Goal: Information Seeking & Learning: Learn about a topic

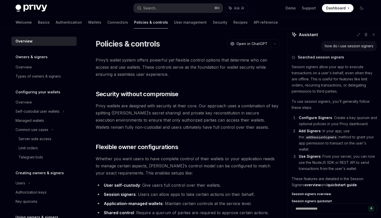
type textarea "*"
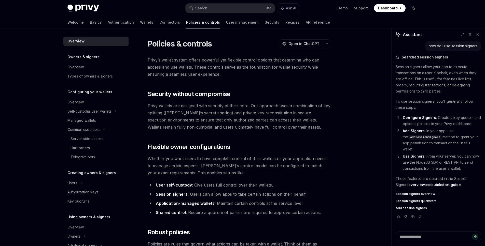
click at [266, 60] on span "Privy’s wallet system offers powerful yet flexible control options that determi…" at bounding box center [240, 67] width 184 height 21
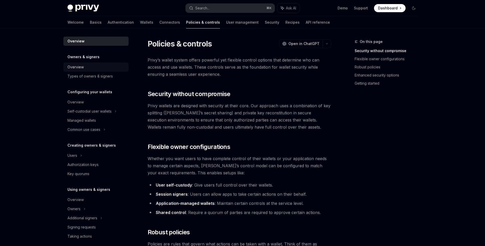
click at [68, 64] on div "Overview" at bounding box center [75, 67] width 16 height 6
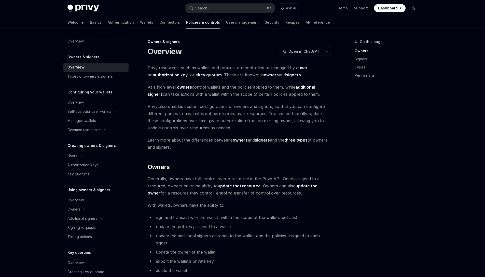
type textarea "*"
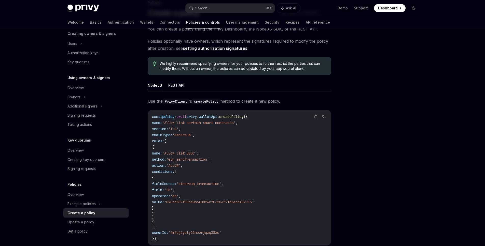
scroll to position [27, 0]
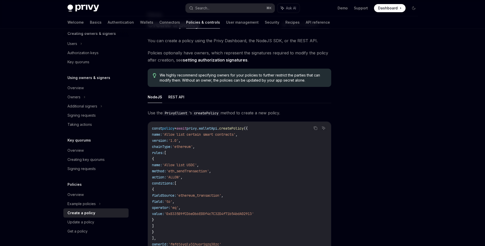
click at [248, 97] on ul "NodeJS REST API" at bounding box center [240, 97] width 184 height 12
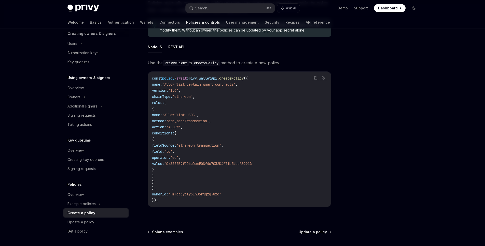
scroll to position [78, 0]
click at [248, 97] on code "const policy = await privy . walletApi . createPolicy ({ name: 'Allow list cert…" at bounding box center [239, 139] width 175 height 128
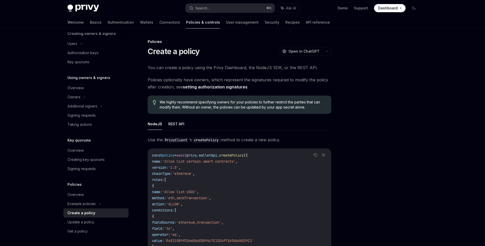
scroll to position [75, 0]
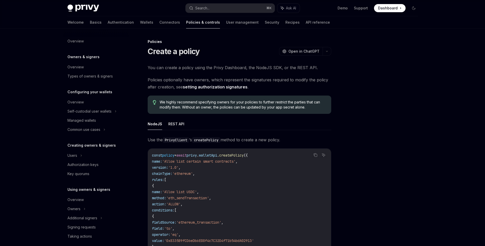
scroll to position [112, 0]
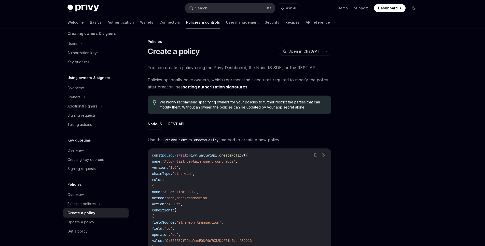
click at [254, 10] on button "Search... ⌘ K" at bounding box center [230, 8] width 89 height 9
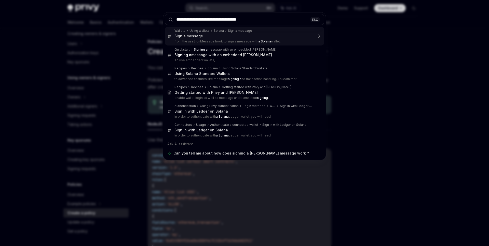
type input "**********"
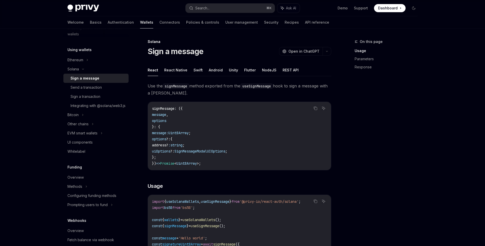
click at [219, 93] on span "Use the signMessage method exported from the useSignMessage hook to sign a mess…" at bounding box center [240, 89] width 184 height 14
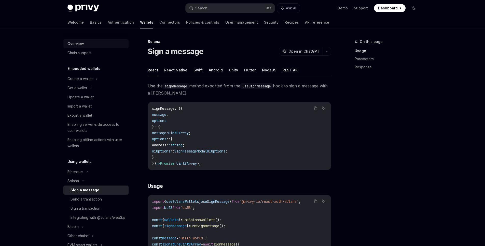
click at [91, 44] on div "Overview" at bounding box center [96, 44] width 58 height 6
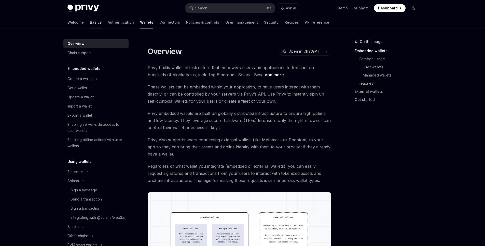
click at [90, 20] on link "Basics" at bounding box center [96, 22] width 12 height 12
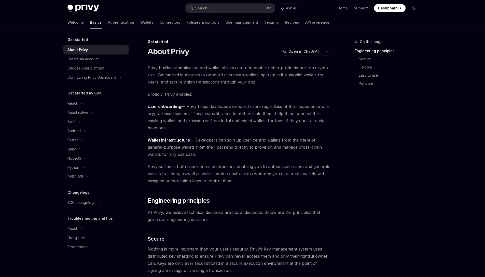
click at [210, 74] on span "Privy builds authentication and wallet infrastructure to enable better products…" at bounding box center [240, 74] width 184 height 21
click at [242, 41] on div "Get started" at bounding box center [240, 41] width 184 height 5
click at [305, 106] on span "User onboarding — Privy helps developers onboard users regardless of their expe…" at bounding box center [240, 117] width 184 height 29
click at [176, 122] on span "User onboarding — Privy helps developers onboard users regardless of their expe…" at bounding box center [240, 117] width 184 height 29
click at [208, 155] on span "Wallet infrastructure — Developers can spin up user-centric wallets from the cl…" at bounding box center [240, 146] width 184 height 21
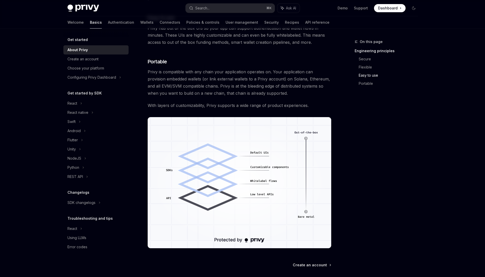
scroll to position [350, 0]
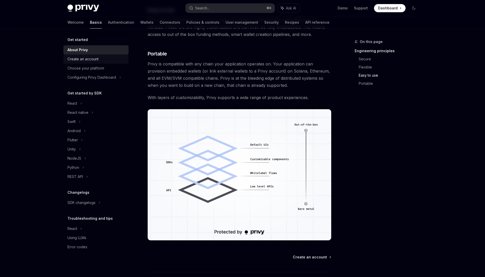
click at [94, 61] on div "Create an account" at bounding box center [82, 59] width 31 height 6
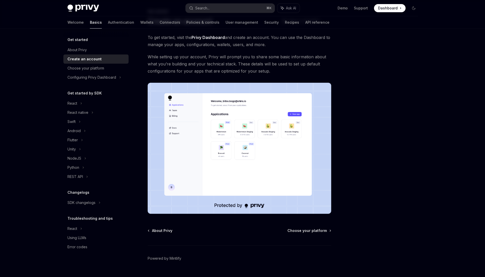
scroll to position [43, 0]
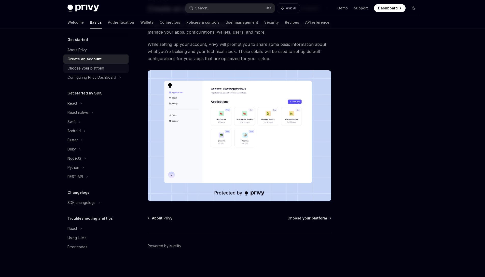
click at [92, 67] on div "Choose your platform" at bounding box center [85, 68] width 37 height 6
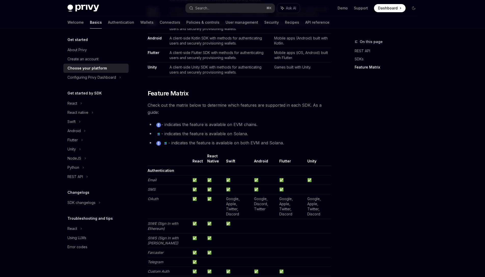
scroll to position [447, 0]
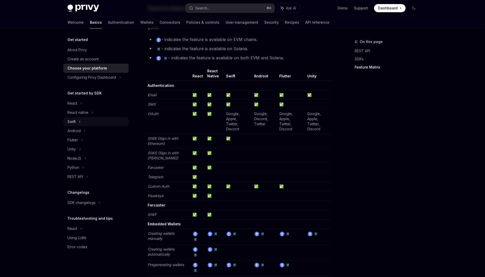
click at [87, 118] on div "Swift" at bounding box center [95, 121] width 65 height 9
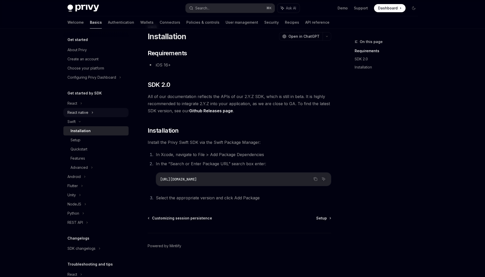
click at [88, 110] on div "React native" at bounding box center [95, 112] width 65 height 9
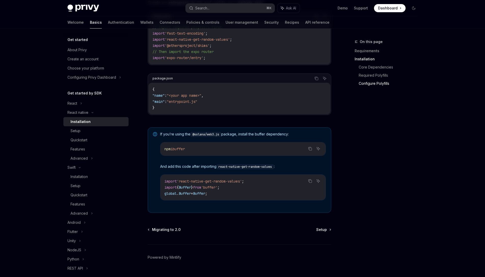
scroll to position [275, 0]
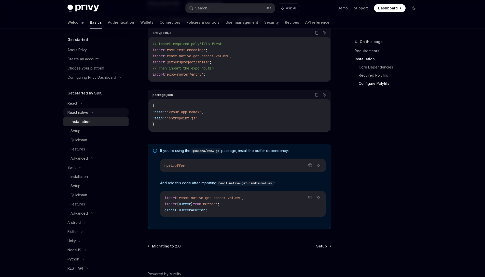
click at [81, 108] on div "React native" at bounding box center [95, 112] width 65 height 9
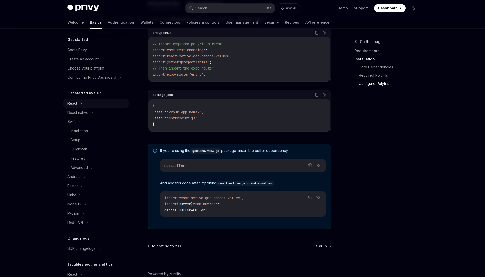
click at [83, 103] on div "React" at bounding box center [95, 103] width 65 height 9
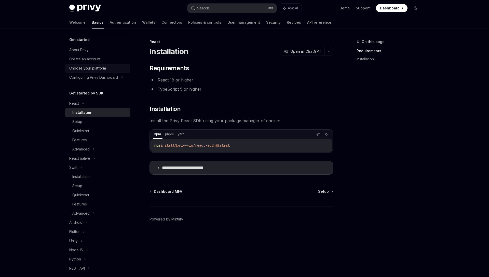
click at [98, 66] on div "Choose your platform" at bounding box center [87, 68] width 37 height 6
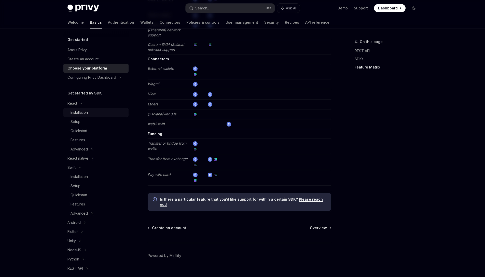
scroll to position [0, 0]
click at [96, 78] on div "Configuring Privy Dashboard" at bounding box center [91, 77] width 49 height 6
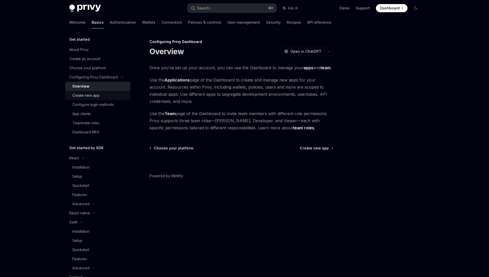
click at [88, 96] on div "Create new app" at bounding box center [85, 95] width 27 height 6
type textarea "*"
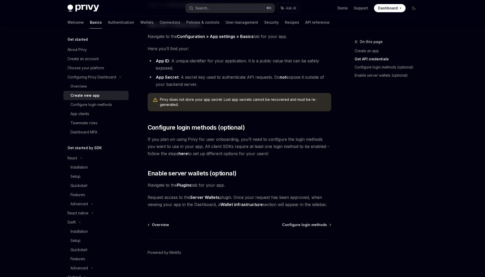
scroll to position [132, 0]
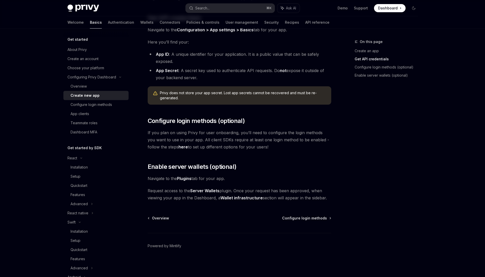
click at [199, 191] on strong "Server Wallets" at bounding box center [204, 190] width 29 height 5
click at [208, 165] on span "Enable server wallets (optional)" at bounding box center [192, 167] width 89 height 8
click at [227, 4] on button "Search... ⌘ K" at bounding box center [230, 8] width 89 height 9
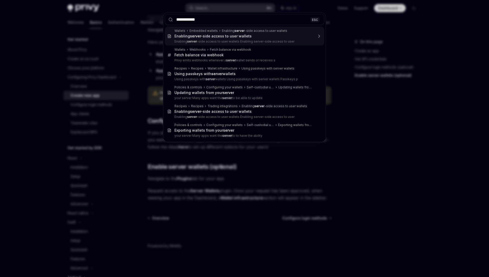
type input "**********"
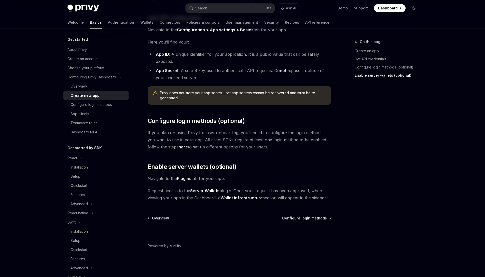
type textarea "*"
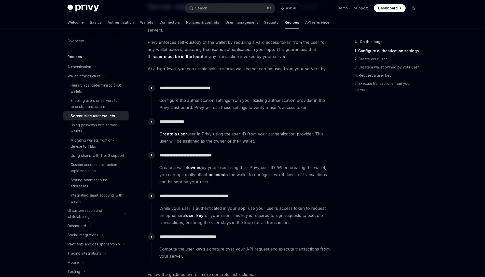
scroll to position [45, 0]
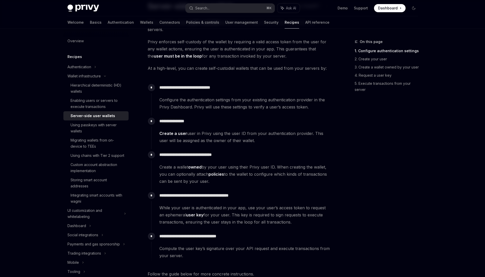
click at [170, 214] on span "While your user is authenticated in your app, use your user’s access token to r…" at bounding box center [245, 214] width 172 height 21
click at [173, 241] on div "**********" at bounding box center [241, 245] width 180 height 29
click at [170, 214] on span "While your user is authenticated in your app, use your user’s access token to r…" at bounding box center [245, 214] width 172 height 21
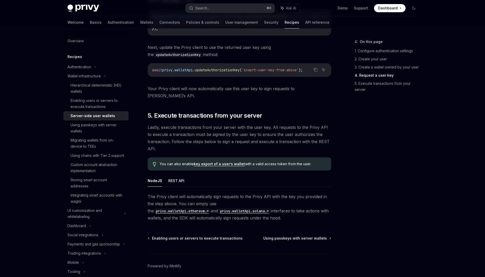
scroll to position [906, 0]
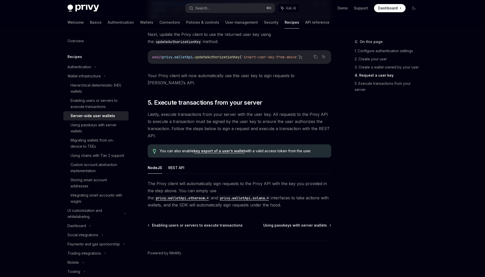
click at [170, 223] on span "Enabling users or servers to execute transactions" at bounding box center [197, 225] width 91 height 5
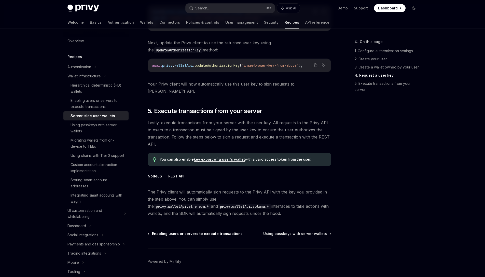
scroll to position [899, 0]
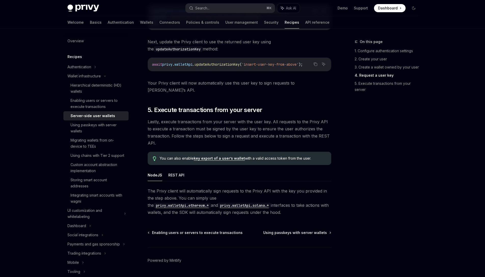
click at [101, 107] on div "Enabling users or servers to execute transactions" at bounding box center [98, 104] width 55 height 12
click at [360, 205] on div "On this page 1. Configure authentication settings 2. Create your user 3. Create…" at bounding box center [382, 158] width 77 height 238
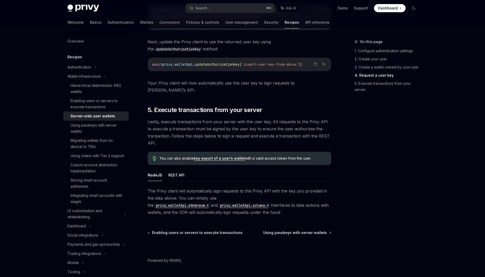
click at [392, 201] on div "On this page 1. Configure authentication settings 2. Create your user 3. Create…" at bounding box center [382, 158] width 77 height 238
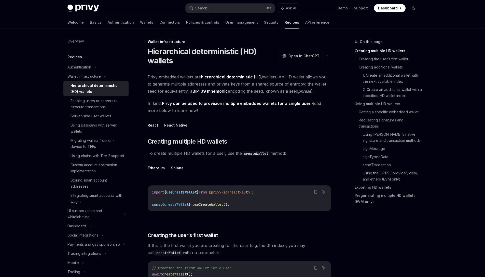
click at [93, 93] on div "Hierarchical deterministic (HD) wallets" at bounding box center [98, 88] width 55 height 12
click at [88, 78] on div "Wallet infrastructure" at bounding box center [83, 76] width 33 height 6
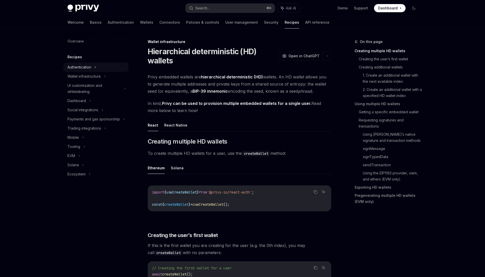
click at [78, 68] on div "Authentication" at bounding box center [79, 67] width 24 height 6
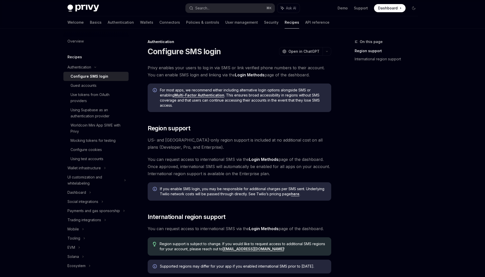
click at [74, 56] on h5 "Recipes" at bounding box center [74, 57] width 15 height 6
click at [82, 88] on div "Guest accounts" at bounding box center [84, 85] width 26 height 6
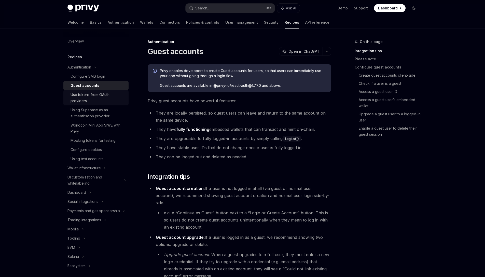
click at [82, 97] on div "Use tokens from OAuth providers" at bounding box center [98, 98] width 55 height 12
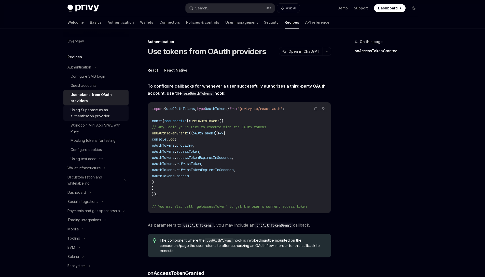
click at [86, 108] on div "Using Supabase as an authentication provider" at bounding box center [98, 113] width 55 height 12
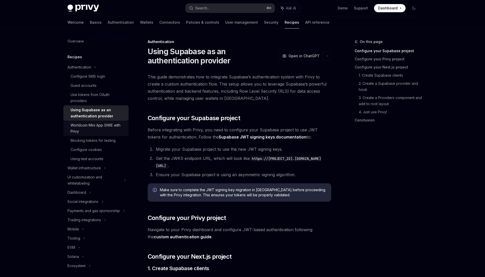
click at [105, 128] on div "Worldcoin Mini App SIWE with Privy" at bounding box center [98, 128] width 55 height 12
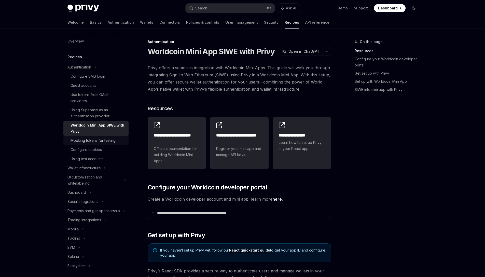
click at [110, 143] on div "Mocking tokens for testing" at bounding box center [93, 140] width 45 height 6
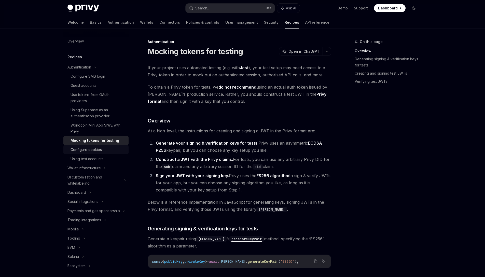
click at [105, 151] on div "Configure cookies" at bounding box center [98, 150] width 55 height 6
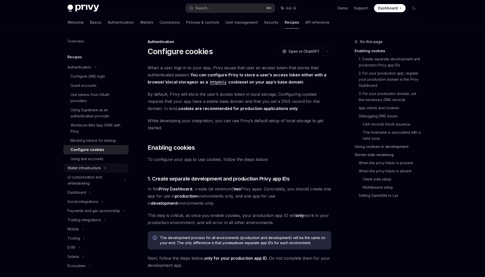
click at [107, 164] on div "Wallet infrastructure" at bounding box center [95, 167] width 65 height 9
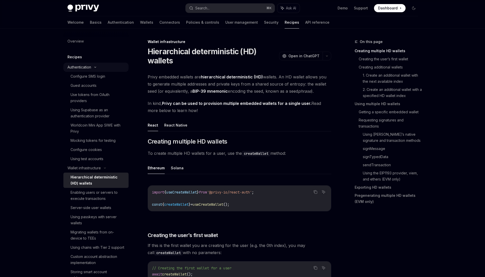
click at [79, 66] on div "Authentication" at bounding box center [79, 67] width 24 height 6
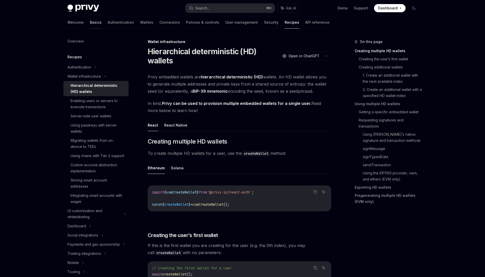
click at [90, 21] on link "Basics" at bounding box center [96, 22] width 12 height 12
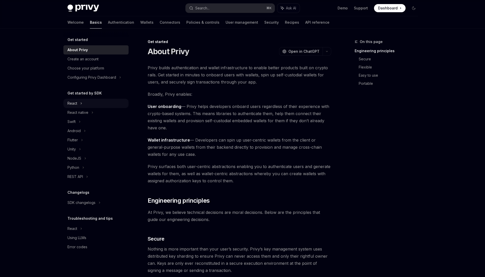
click at [91, 107] on div "React" at bounding box center [95, 103] width 65 height 9
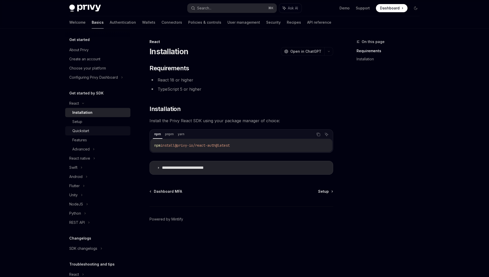
click at [97, 126] on link "Quickstart" at bounding box center [97, 130] width 65 height 9
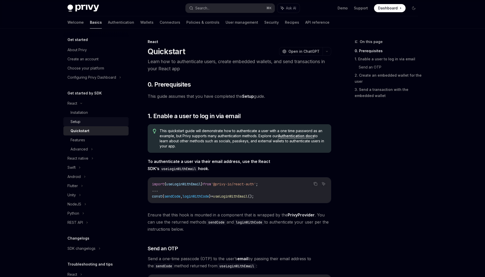
click at [99, 123] on div "Setup" at bounding box center [98, 122] width 55 height 6
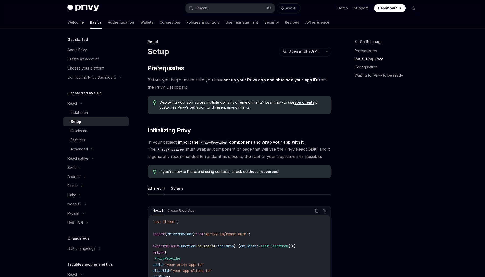
scroll to position [173, 0]
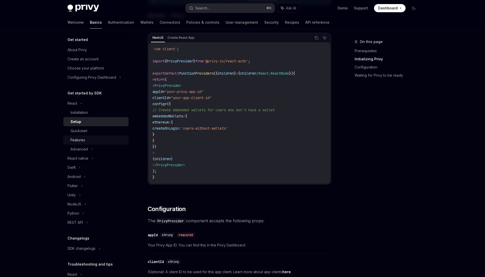
click at [93, 137] on div "Features" at bounding box center [98, 140] width 55 height 6
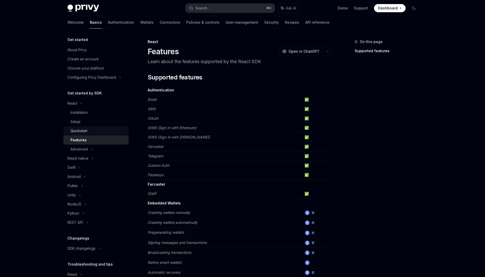
click at [95, 132] on div "Quickstart" at bounding box center [98, 131] width 55 height 6
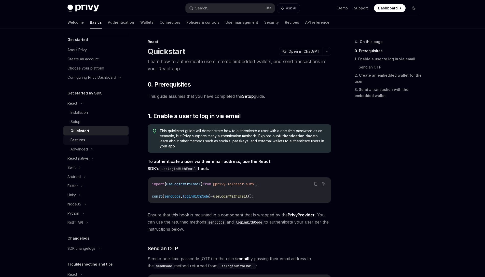
click at [87, 140] on div "Features" at bounding box center [98, 140] width 55 height 6
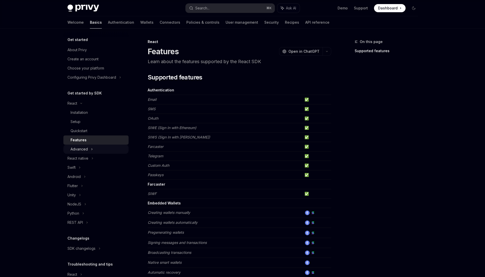
click at [93, 150] on div "Advanced" at bounding box center [95, 149] width 65 height 9
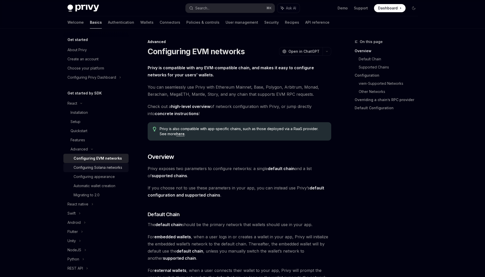
click at [96, 169] on div "Configuring Solana networks" at bounding box center [98, 167] width 49 height 6
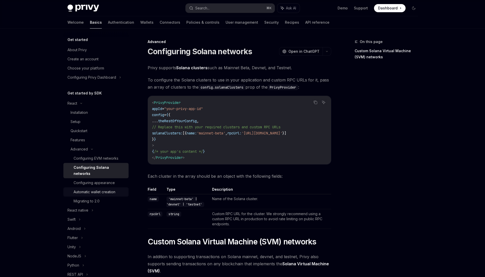
click at [96, 188] on link "Automatic wallet creation" at bounding box center [95, 191] width 65 height 9
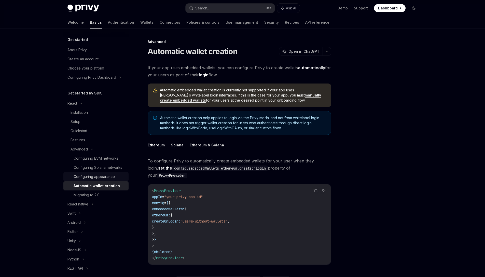
click at [104, 180] on div "Configuring appearance" at bounding box center [94, 177] width 41 height 6
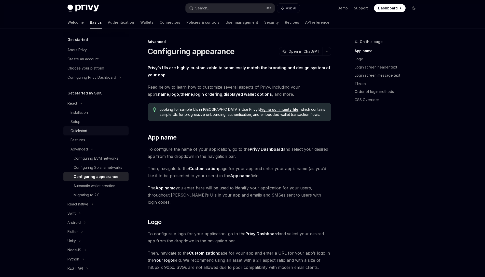
click at [101, 133] on div "Quickstart" at bounding box center [98, 131] width 55 height 6
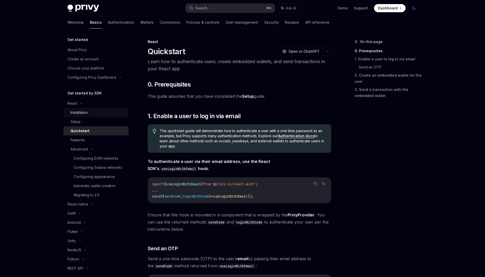
click at [81, 114] on div "Installation" at bounding box center [79, 112] width 17 height 6
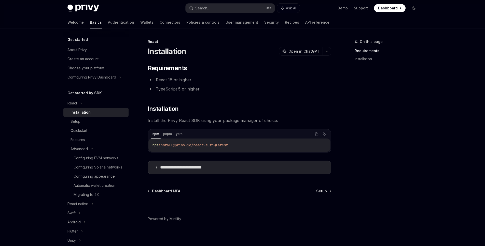
click at [209, 104] on div "**********" at bounding box center [240, 119] width 184 height 110
click at [215, 143] on code "npm install @privy-io/react-auth@latest" at bounding box center [239, 145] width 174 height 6
copy div "npm install @privy-io/react-auth@latest"
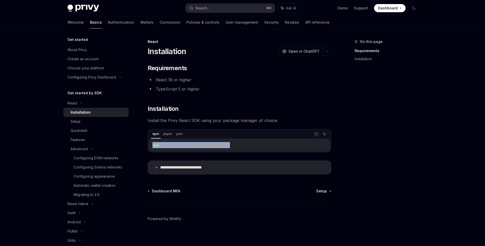
click at [216, 149] on div "npm install @privy-io/react-auth@latest" at bounding box center [239, 145] width 182 height 13
drag, startPoint x: 239, startPoint y: 145, endPoint x: 178, endPoint y: 143, distance: 61.1
click at [178, 143] on code "npm install @privy-io/react-auth@latest" at bounding box center [239, 145] width 174 height 6
copy span "@privy-io/react-auth@latest"
click at [99, 124] on div "Setup" at bounding box center [98, 122] width 55 height 6
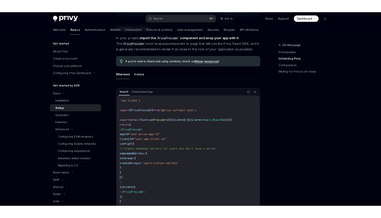
scroll to position [110, 0]
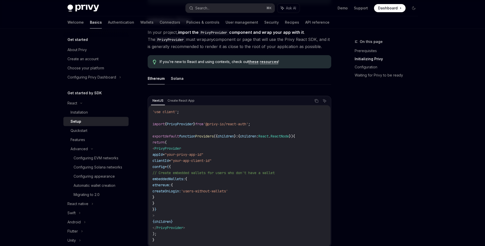
type textarea "*"
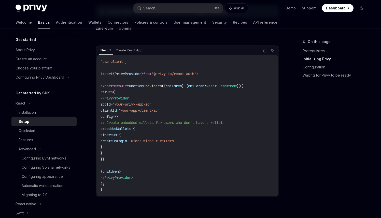
scroll to position [161, 0]
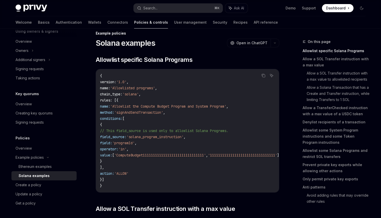
click at [226, 98] on code "{ version : '1.0' , name : 'Allowlisted programs' , chain_type : 'solana' , rul…" at bounding box center [195, 131] width 191 height 116
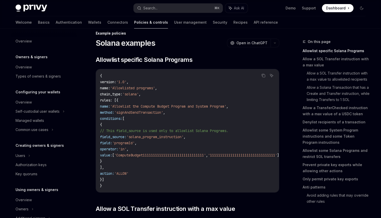
scroll to position [159, 0]
